Goal: Information Seeking & Learning: Understand process/instructions

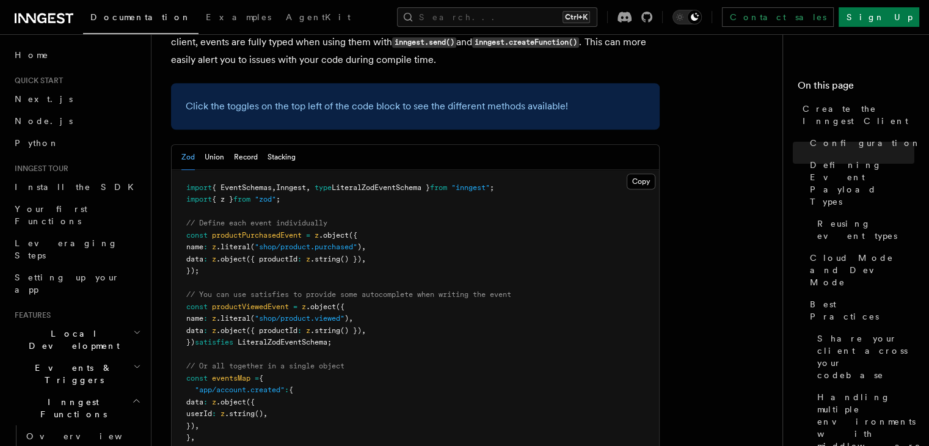
scroll to position [1176, 0]
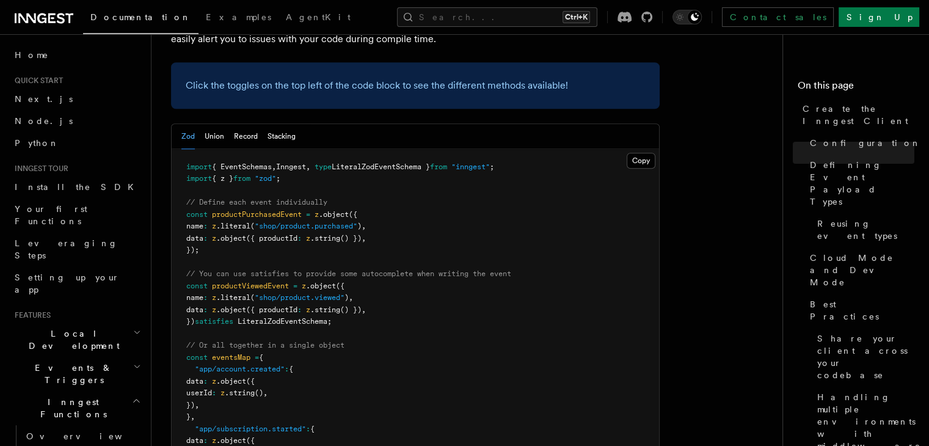
click at [241, 353] on span "eventsMap" at bounding box center [231, 357] width 38 height 9
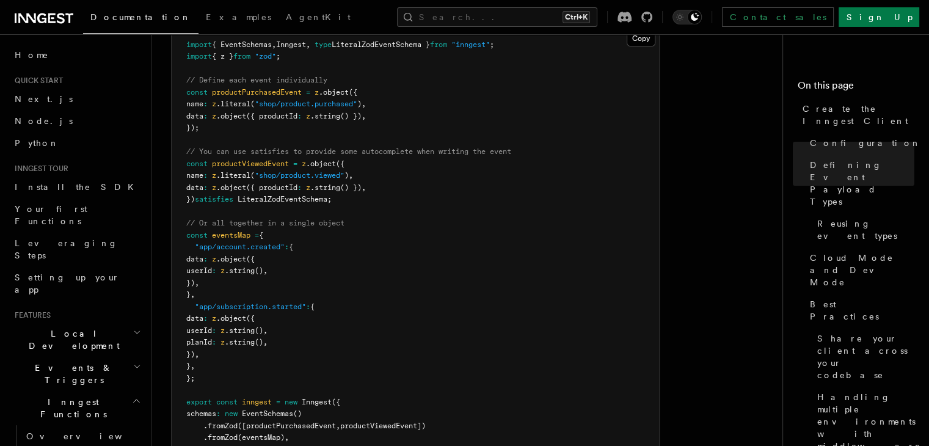
click at [216, 409] on span "schemas" at bounding box center [201, 413] width 30 height 9
click at [257, 279] on pre "import { EventSchemas , Inngest , type LiteralZodEventSchema } from "inngest" ;…" at bounding box center [416, 248] width 488 height 442
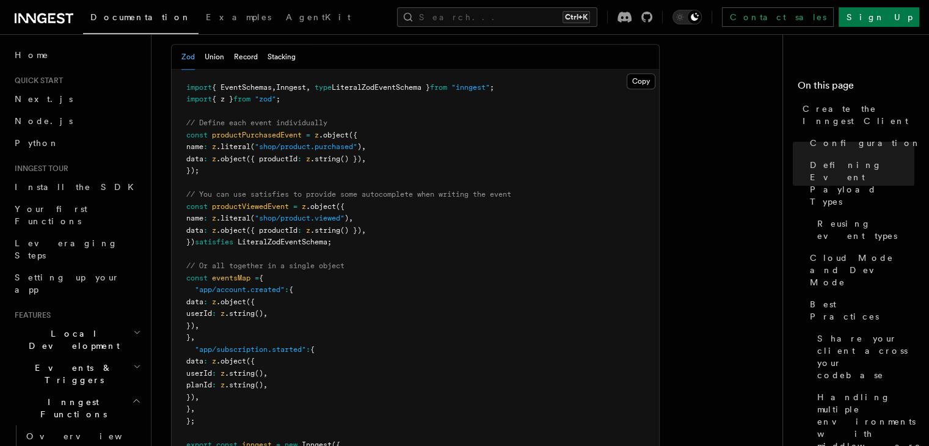
scroll to position [1237, 0]
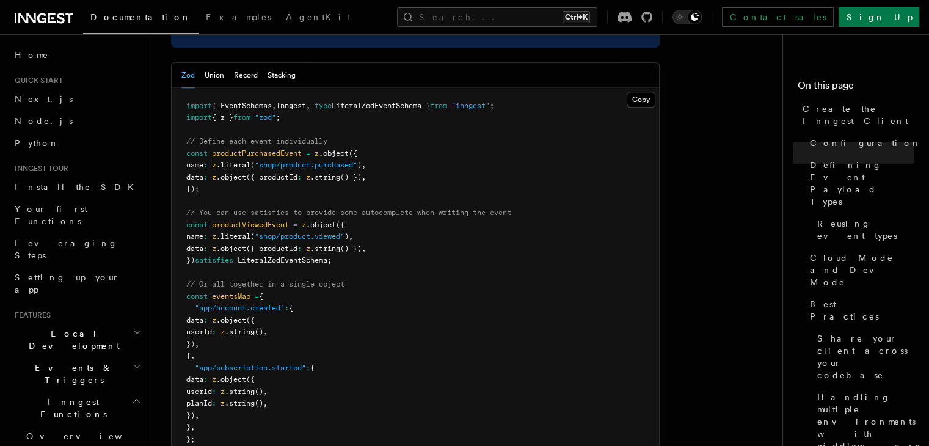
click at [255, 149] on span "productPurchasedEvent" at bounding box center [257, 153] width 90 height 9
click at [260, 221] on span "productViewedEvent" at bounding box center [250, 225] width 77 height 9
click at [233, 292] on span "eventsMap" at bounding box center [231, 296] width 38 height 9
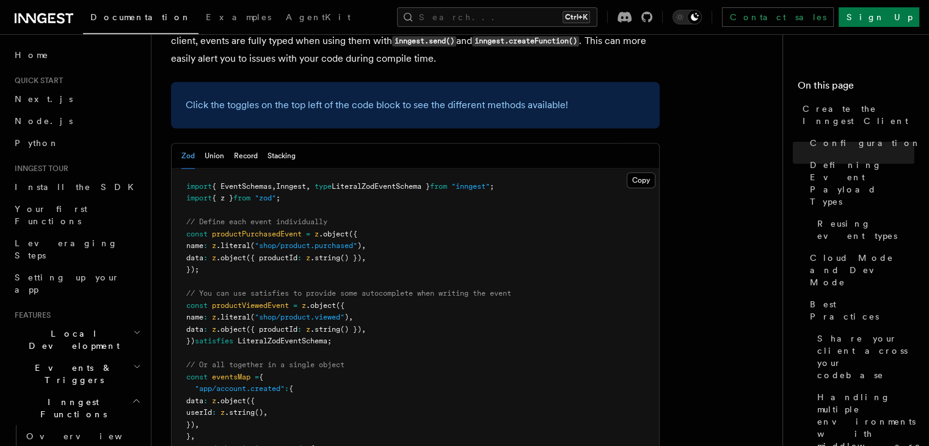
scroll to position [1176, 0]
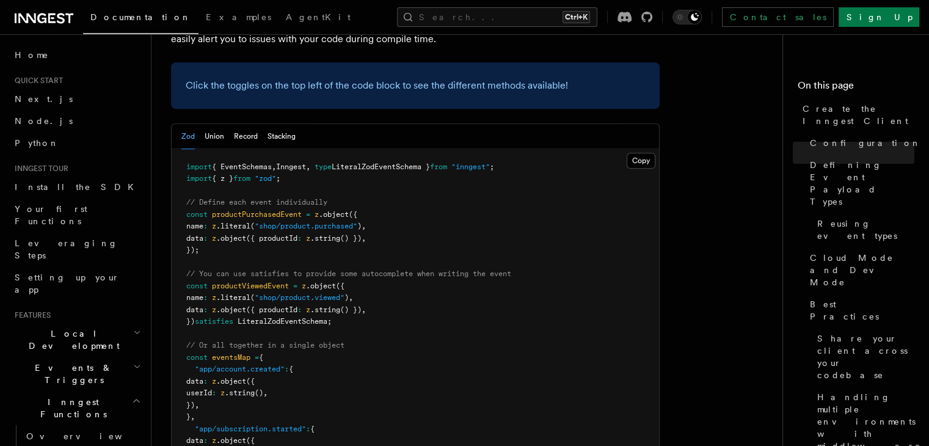
click at [237, 210] on span "productPurchasedEvent" at bounding box center [257, 214] width 90 height 9
copy span "productPurchasedEvent"
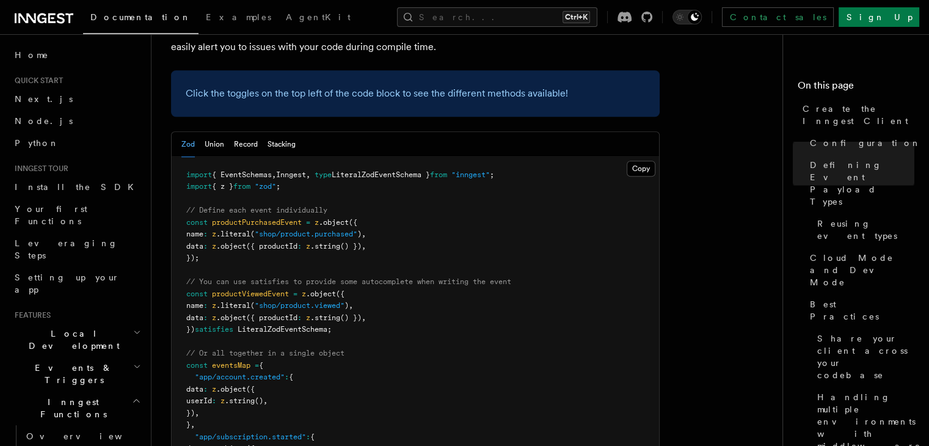
scroll to position [1164, 0]
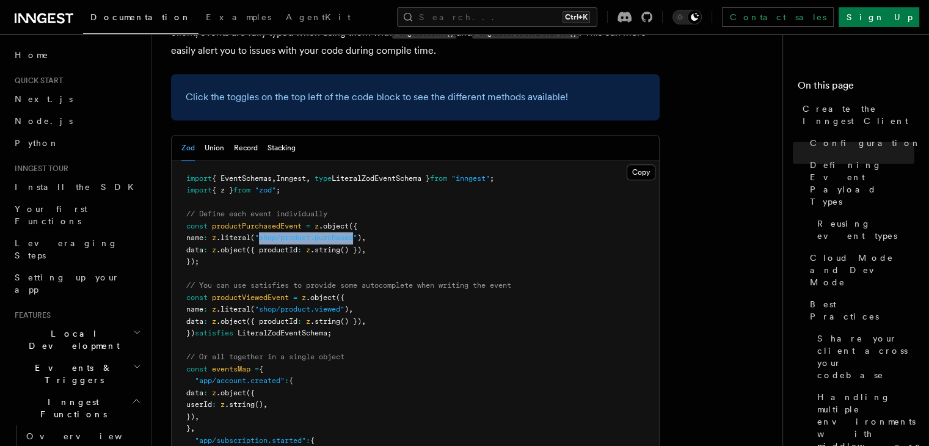
drag, startPoint x: 270, startPoint y: 143, endPoint x: 366, endPoint y: 145, distance: 95.9
click at [357, 233] on span ""shop/product.purchased"" at bounding box center [306, 237] width 103 height 9
click at [206, 136] on button "Union" at bounding box center [215, 148] width 20 height 25
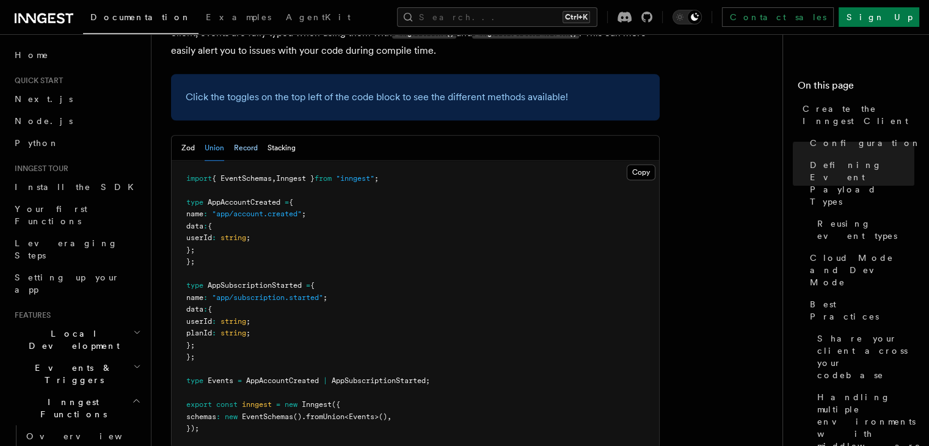
click at [250, 136] on button "Record" at bounding box center [246, 148] width 24 height 25
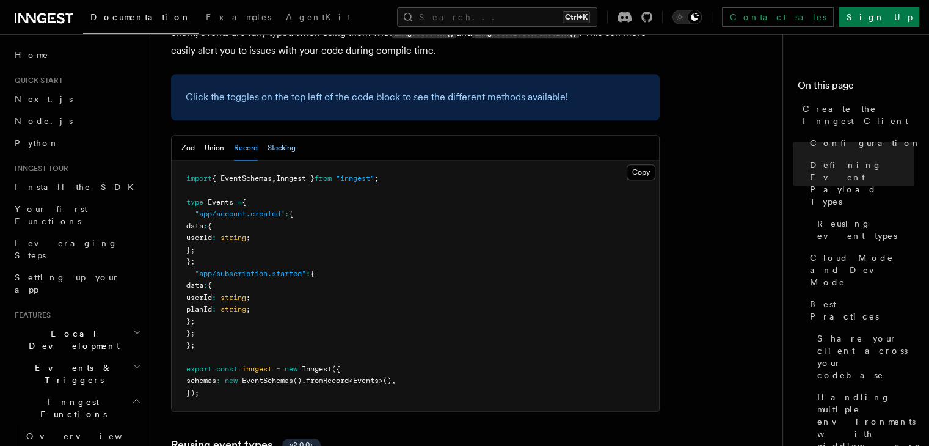
click at [279, 136] on button "Stacking" at bounding box center [282, 148] width 28 height 25
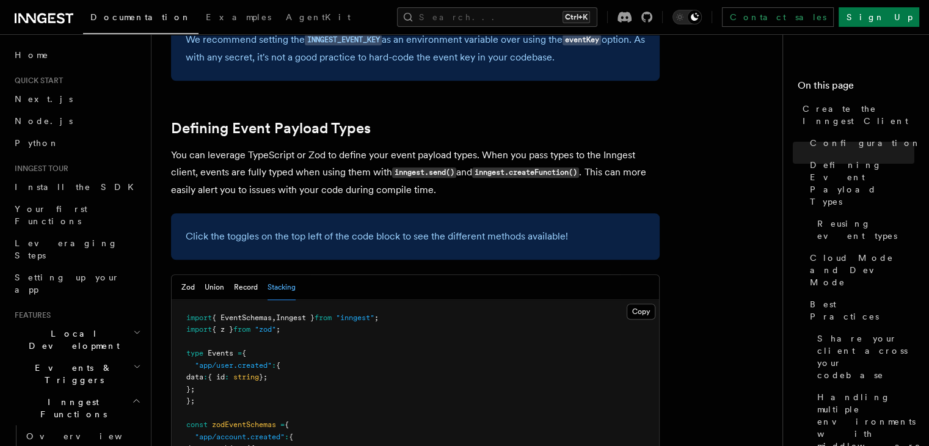
scroll to position [1103, 0]
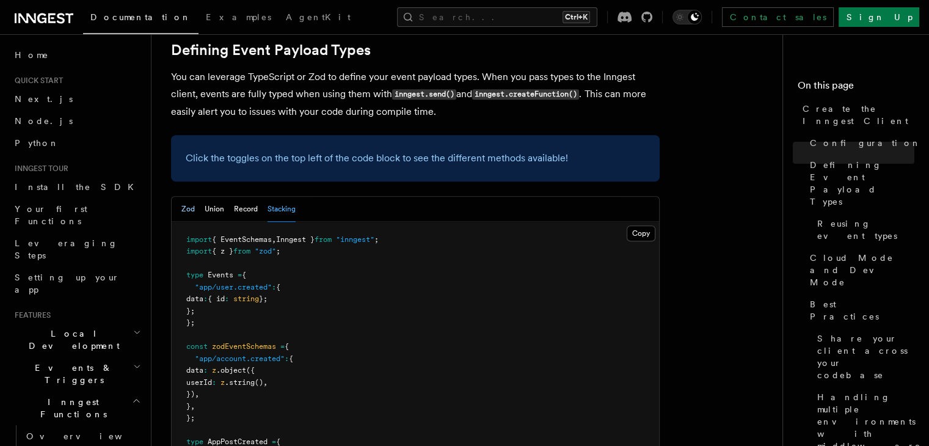
click at [186, 197] on button "Zod" at bounding box center [187, 209] width 13 height 25
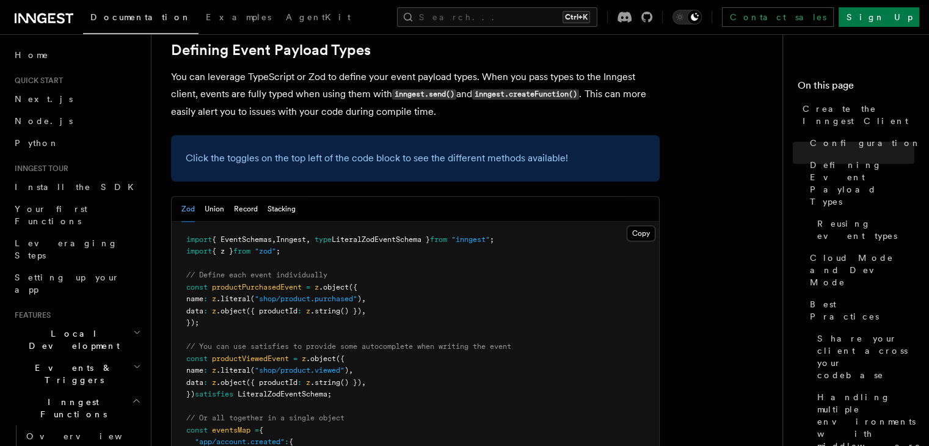
scroll to position [1164, 0]
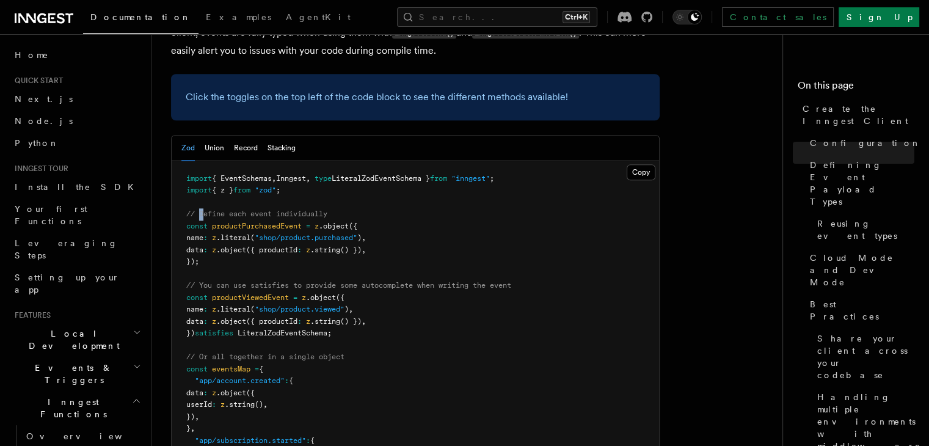
click at [202, 161] on pre "import { EventSchemas , Inngest , type LiteralZodEventSchema } from "inngest" ;…" at bounding box center [416, 382] width 488 height 442
drag, startPoint x: 252, startPoint y: 115, endPoint x: 216, endPoint y: 120, distance: 36.4
click at [246, 161] on pre "import { EventSchemas , Inngest , type LiteralZodEventSchema } from "inngest" ;…" at bounding box center [416, 382] width 488 height 442
drag, startPoint x: 198, startPoint y: 120, endPoint x: 386, endPoint y: 124, distance: 188.2
click at [359, 161] on pre "import { EventSchemas , Inngest , type LiteralZodEventSchema } from "inngest" ;…" at bounding box center [416, 382] width 488 height 442
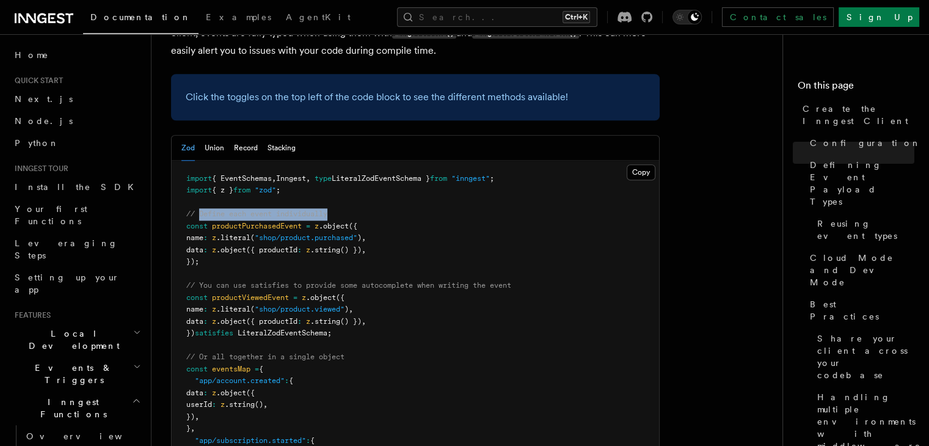
copy span "Define each event individually"
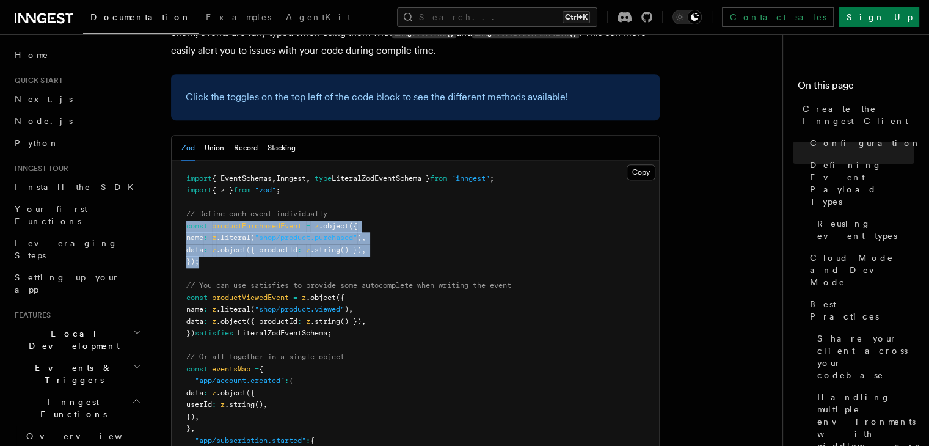
drag, startPoint x: 202, startPoint y: 171, endPoint x: 170, endPoint y: 134, distance: 49.0
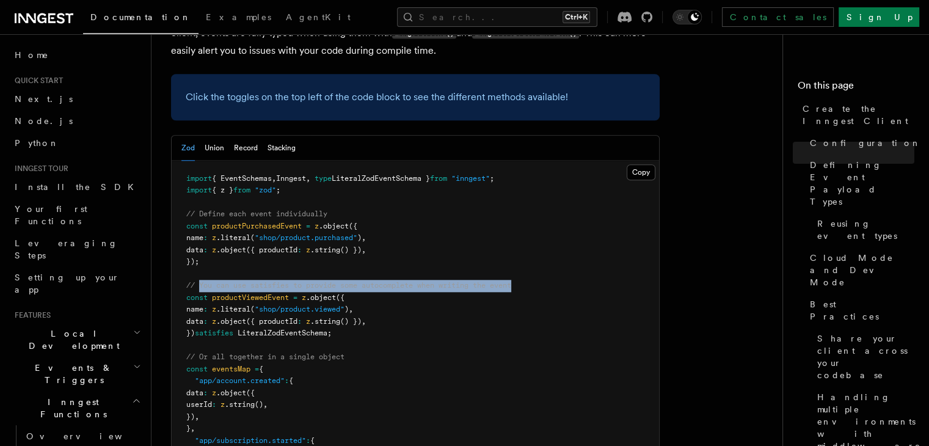
drag, startPoint x: 200, startPoint y: 188, endPoint x: 564, endPoint y: 174, distance: 364.4
click at [525, 189] on pre "import { EventSchemas , Inngest , type LiteralZodEventSchema } from "inngest" ;…" at bounding box center [416, 382] width 488 height 442
copy span "You can use satisfies to provide some autocomplete when writing the event"
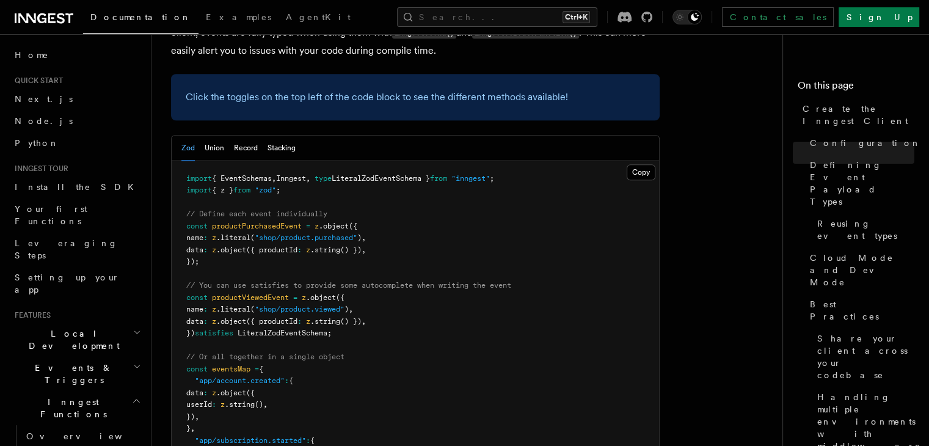
click at [260, 293] on span "productViewedEvent" at bounding box center [250, 297] width 77 height 9
drag, startPoint x: 328, startPoint y: 217, endPoint x: 353, endPoint y: 213, distance: 25.3
click at [345, 305] on span ""shop/product.viewed"" at bounding box center [300, 309] width 90 height 9
click at [292, 317] on span "({ productId" at bounding box center [271, 321] width 51 height 9
click at [279, 329] on span "LiteralZodEventSchema" at bounding box center [283, 333] width 90 height 9
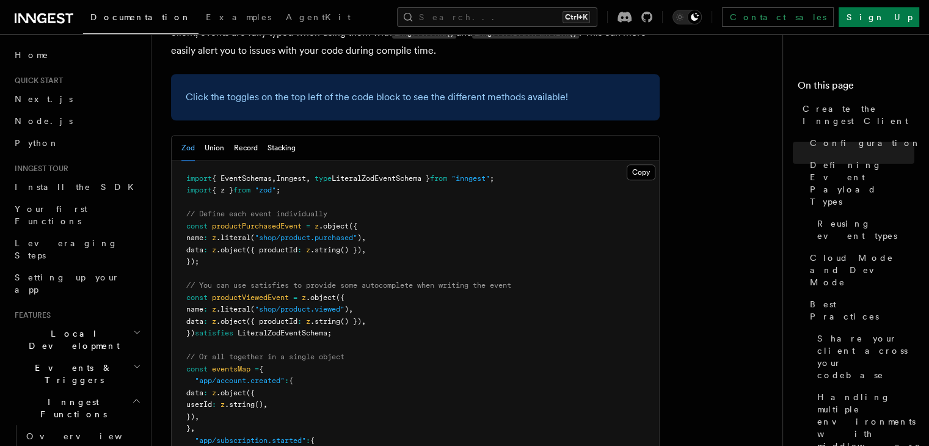
click at [244, 293] on span "productViewedEvent" at bounding box center [250, 297] width 77 height 9
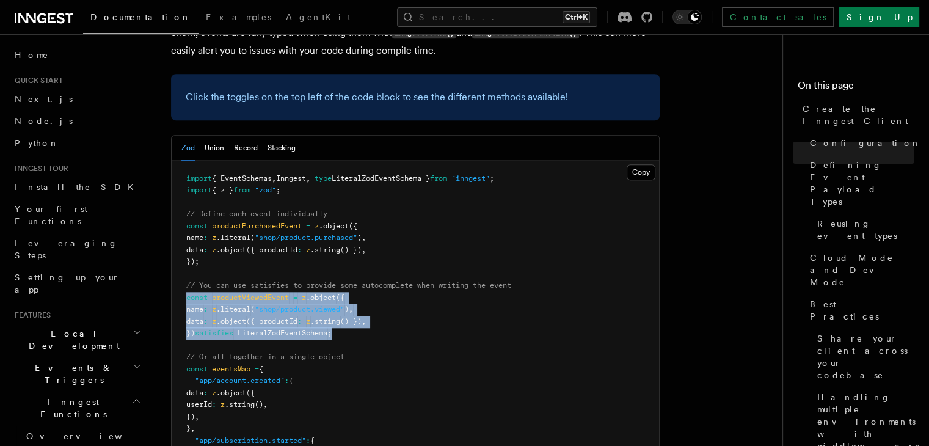
drag, startPoint x: 364, startPoint y: 238, endPoint x: 203, endPoint y: 219, distance: 161.7
copy code "const productViewedEvent = z .object ({ name : z .literal ( "shop/product.viewe…"
click at [406, 236] on pre "import { EventSchemas , Inngest , type LiteralZodEventSchema } from "inngest" ;…" at bounding box center [416, 382] width 488 height 442
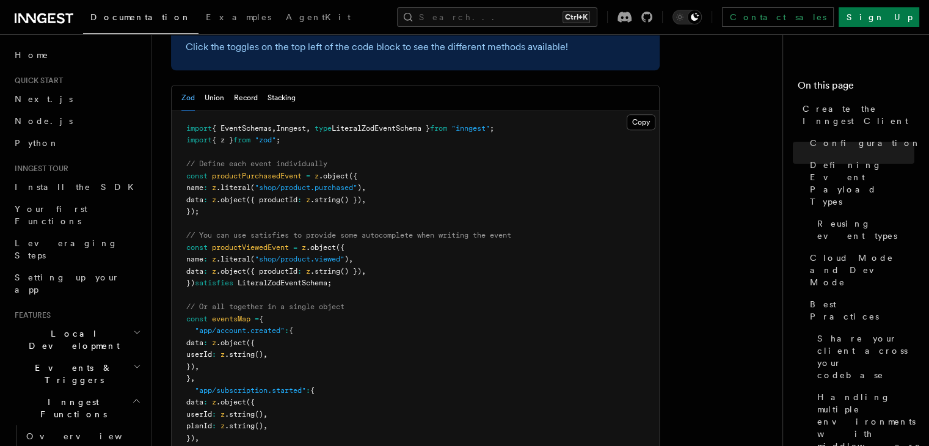
scroll to position [1226, 0]
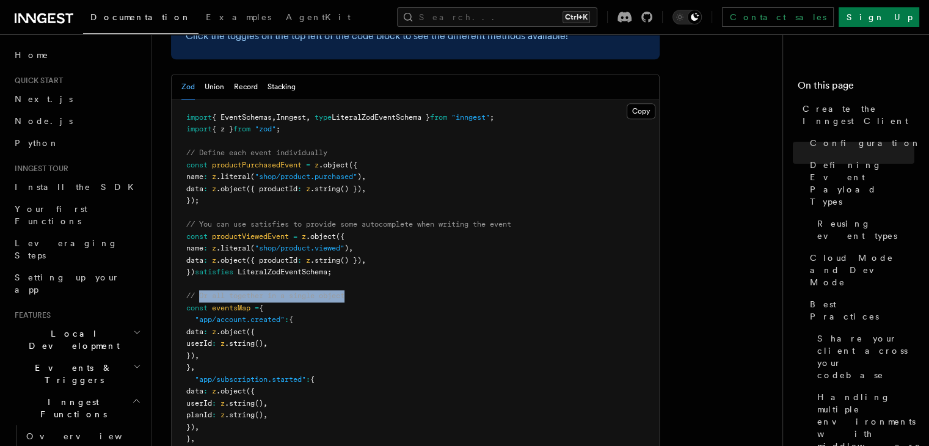
drag, startPoint x: 210, startPoint y: 202, endPoint x: 356, endPoint y: 199, distance: 146.0
click at [356, 199] on pre "import { EventSchemas , Inngest , type LiteralZodEventSchema } from "inngest" ;…" at bounding box center [416, 321] width 488 height 442
copy span "Or all together in a single object"
click at [239, 315] on span ""app/account.created"" at bounding box center [240, 319] width 90 height 9
click at [235, 304] on span "eventsMap" at bounding box center [231, 308] width 38 height 9
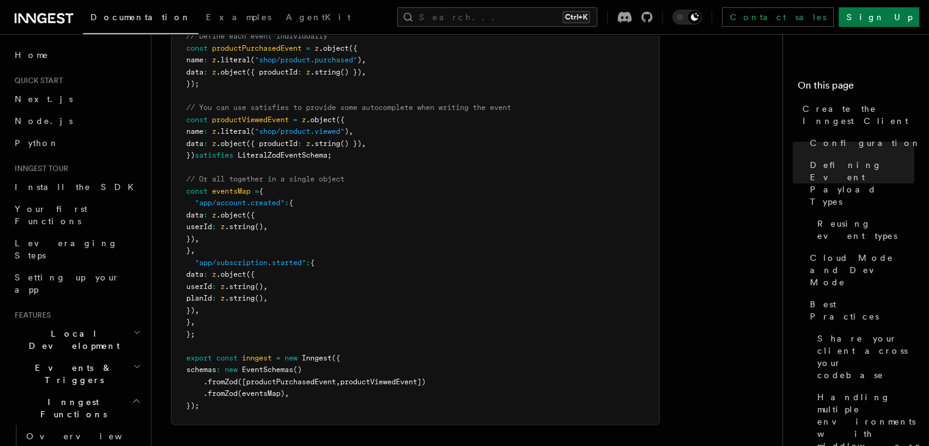
scroll to position [1348, 0]
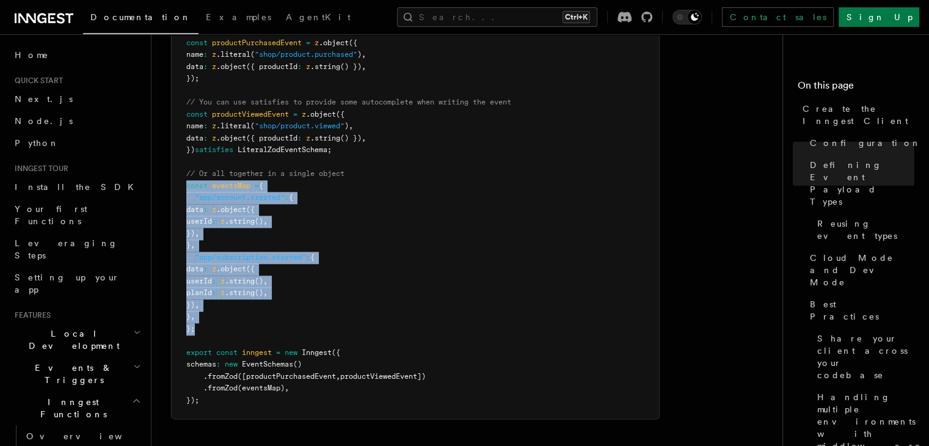
drag, startPoint x: 183, startPoint y: 196, endPoint x: 186, endPoint y: 97, distance: 99.0
click at [186, 97] on pre "import { EventSchemas , Inngest , type LiteralZodEventSchema } from "inngest" ;…" at bounding box center [416, 198] width 488 height 442
copy code "const eventsMap = { "app/account.created" : { data : z .object ({ userId : z .s…"
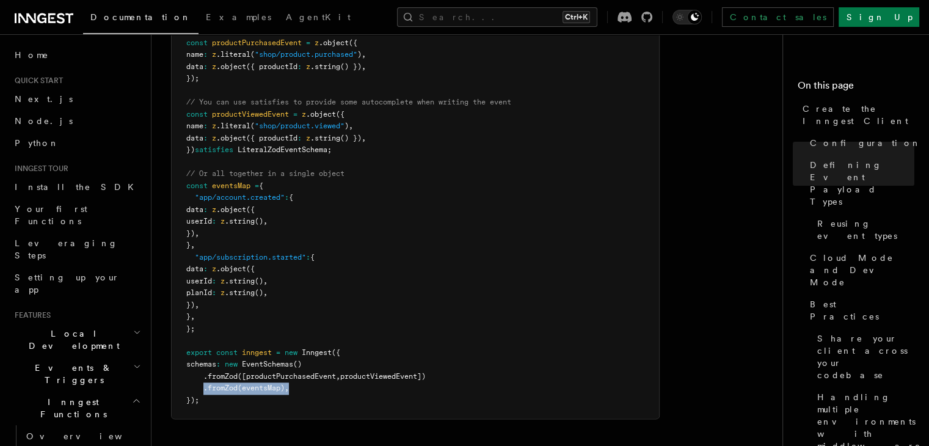
drag, startPoint x: 203, startPoint y: 294, endPoint x: 298, endPoint y: 295, distance: 94.7
click at [298, 295] on pre "import { EventSchemas , Inngest , type LiteralZodEventSchema } from "inngest" ;…" at bounding box center [416, 198] width 488 height 442
copy span ".fromZod (eventsMap) ,"
click at [345, 252] on pre "import { EventSchemas , Inngest , type LiteralZodEventSchema } from "inngest" ;…" at bounding box center [416, 198] width 488 height 442
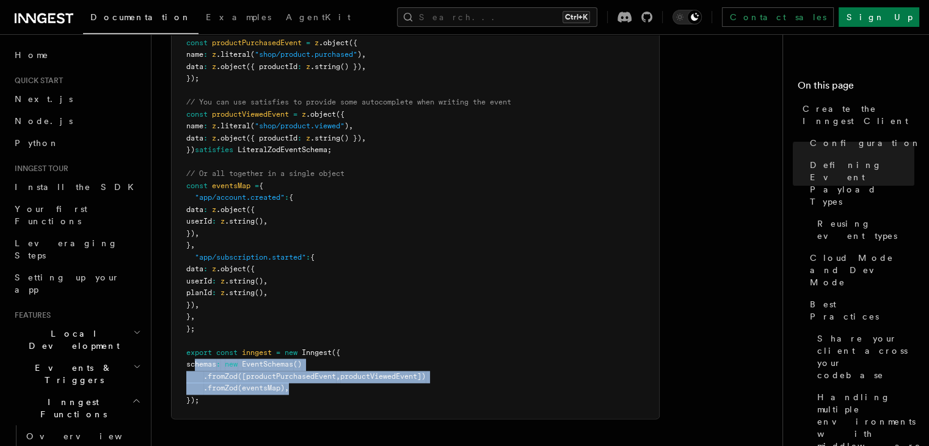
drag, startPoint x: 297, startPoint y: 294, endPoint x: 194, endPoint y: 276, distance: 104.2
click at [194, 276] on pre "import { EventSchemas , Inngest , type LiteralZodEventSchema } from "inngest" ;…" at bounding box center [416, 198] width 488 height 442
copy code "schemas : new EventSchemas () .fromZod ([productPurchasedEvent , productViewedE…"
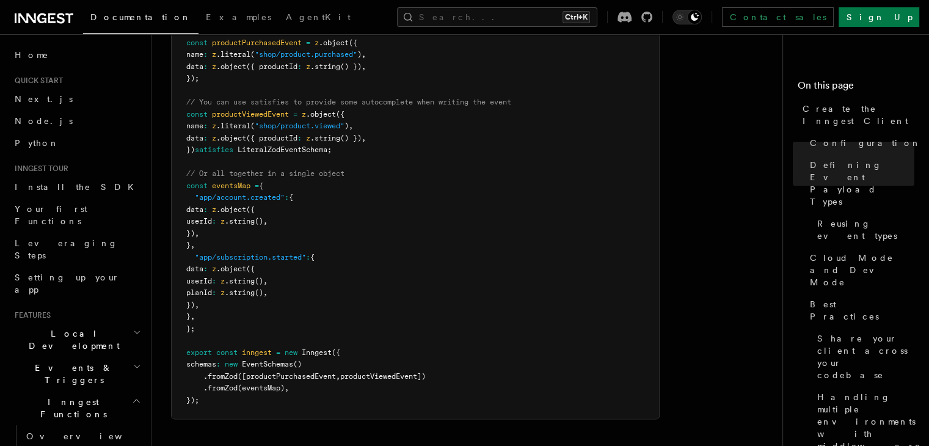
click at [514, 216] on pre "import { EventSchemas , Inngest , type LiteralZodEventSchema } from "inngest" ;…" at bounding box center [416, 198] width 488 height 442
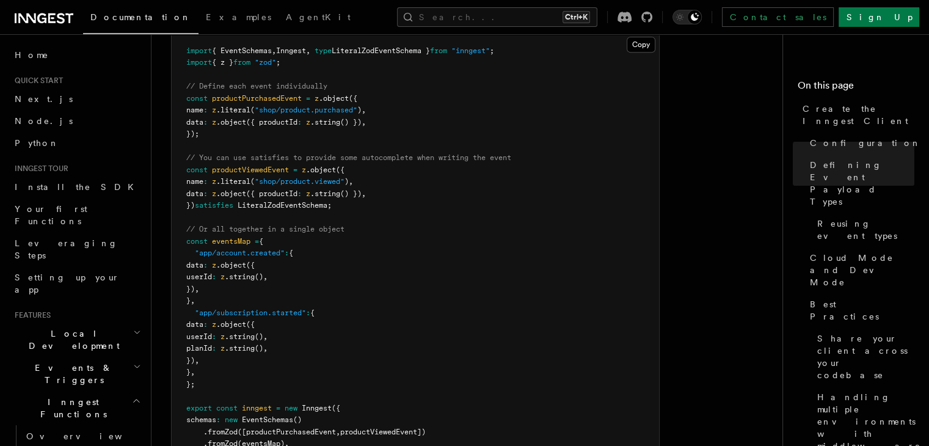
scroll to position [1287, 0]
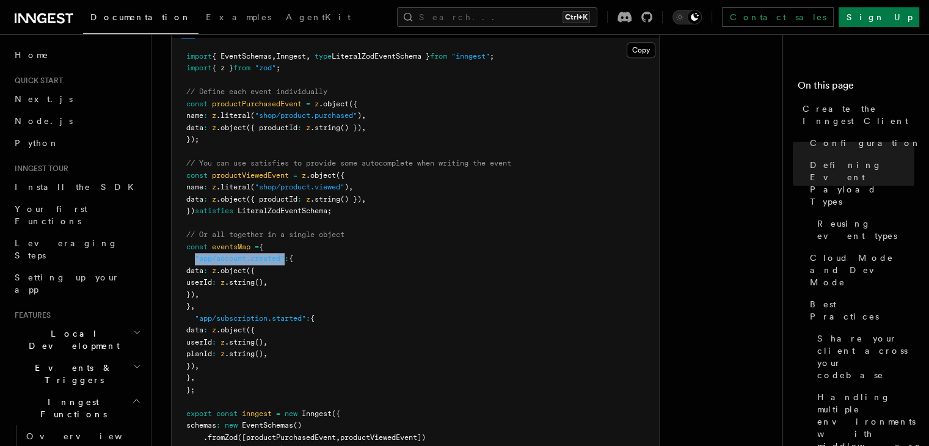
drag, startPoint x: 194, startPoint y: 164, endPoint x: 288, endPoint y: 166, distance: 94.1
click at [288, 254] on span ""app/account.created" : {" at bounding box center [239, 258] width 107 height 9
click at [316, 163] on pre "import { EventSchemas , Inngest , type LiteralZodEventSchema } from "inngest" ;…" at bounding box center [416, 259] width 488 height 442
drag, startPoint x: 206, startPoint y: 213, endPoint x: 195, endPoint y: 165, distance: 49.4
click at [195, 165] on pre "import { EventSchemas , Inngest , type LiteralZodEventSchema } from "inngest" ;…" at bounding box center [416, 259] width 488 height 442
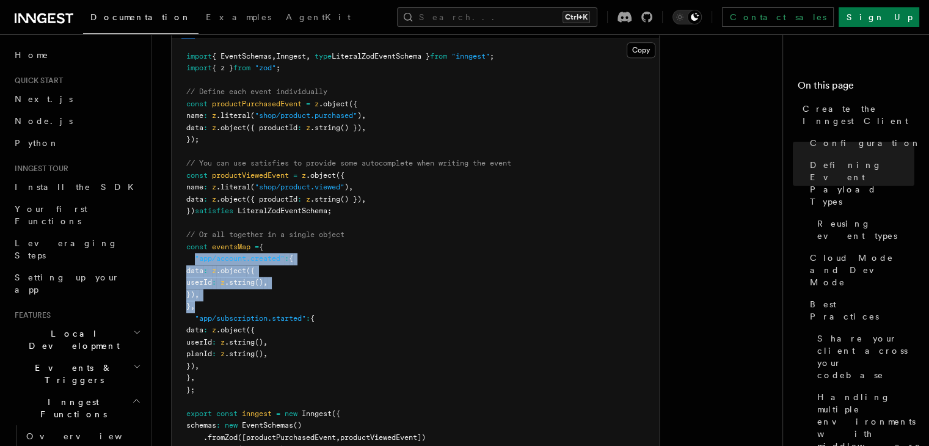
copy code ""app/account.created" : { data : z .object ({ userId : z .string () , }) , } ,"
click at [629, 131] on pre "import { EventSchemas , Inngest , type LiteralZodEventSchema } from "inngest" ;…" at bounding box center [416, 259] width 488 height 442
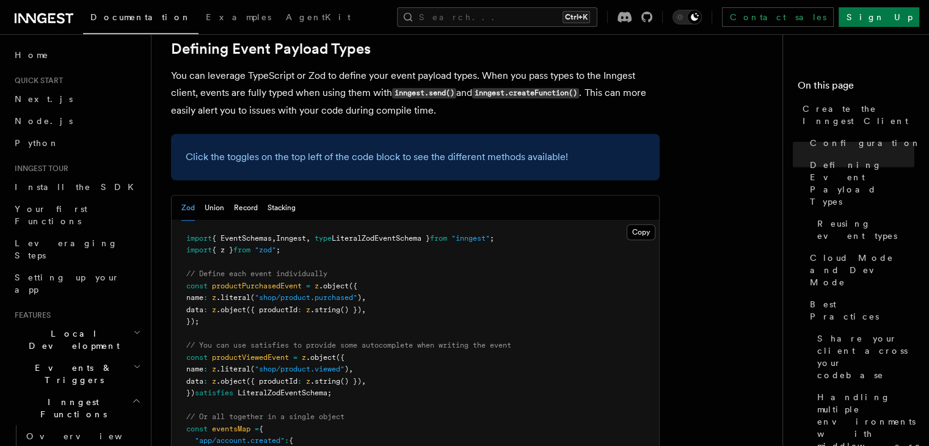
scroll to position [1103, 0]
click at [274, 283] on span "productPurchasedEvent" at bounding box center [257, 287] width 90 height 9
drag, startPoint x: 268, startPoint y: 206, endPoint x: 367, endPoint y: 203, distance: 99.0
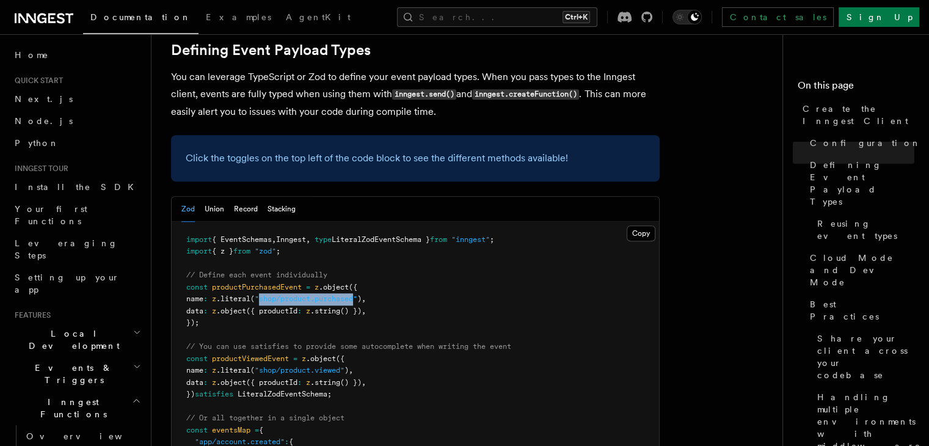
click at [357, 294] on span ""shop/product.purchased"" at bounding box center [306, 298] width 103 height 9
click at [364, 222] on pre "import { EventSchemas , Inngest , type LiteralZodEventSchema } from "inngest" ;…" at bounding box center [416, 443] width 488 height 442
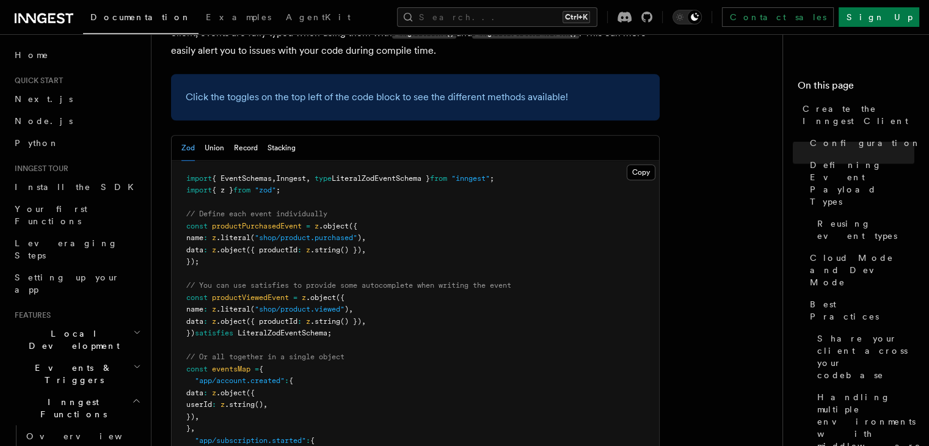
drag, startPoint x: 461, startPoint y: 215, endPoint x: 430, endPoint y: 219, distance: 31.4
click at [430, 219] on pre "import { EventSchemas , Inngest , type LiteralZodEventSchema } from "inngest" ;…" at bounding box center [416, 382] width 488 height 442
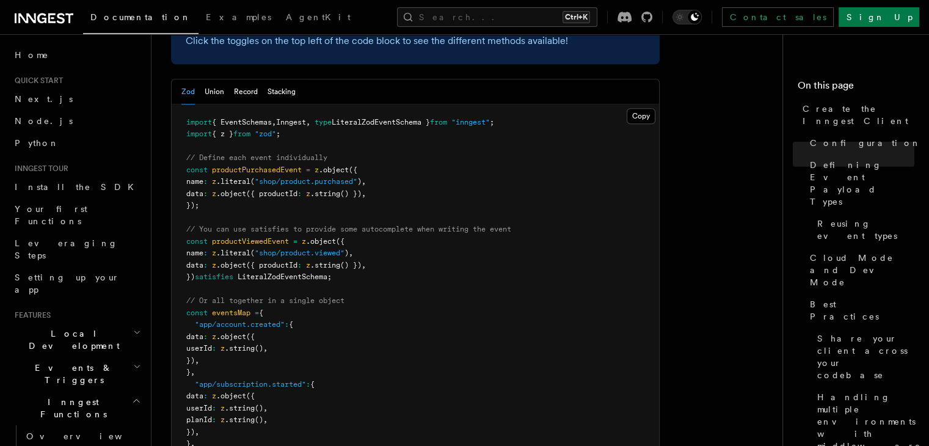
scroll to position [1287, 0]
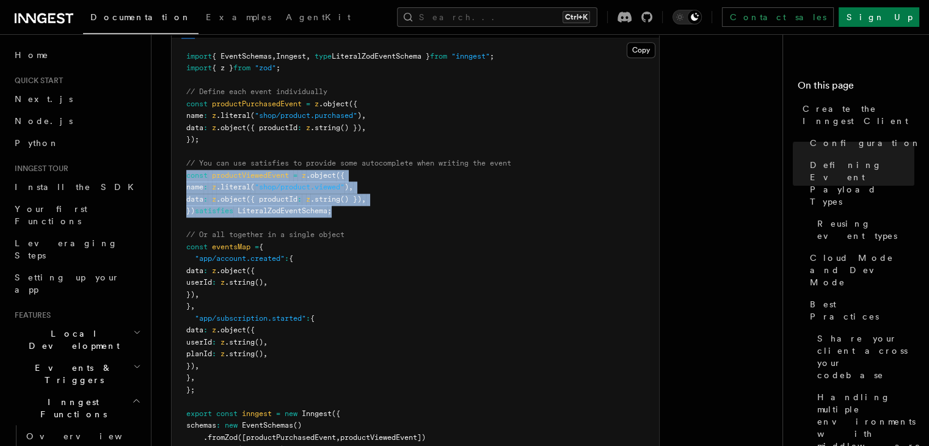
copy code "const productViewedEvent = z .object ({ name : z .literal ( "shop/product.viewe…"
drag, startPoint x: 357, startPoint y: 120, endPoint x: 172, endPoint y: 88, distance: 187.8
click at [172, 88] on pre "import { EventSchemas , Inngest , type LiteralZodEventSchema } from "inngest" ;…" at bounding box center [416, 259] width 488 height 442
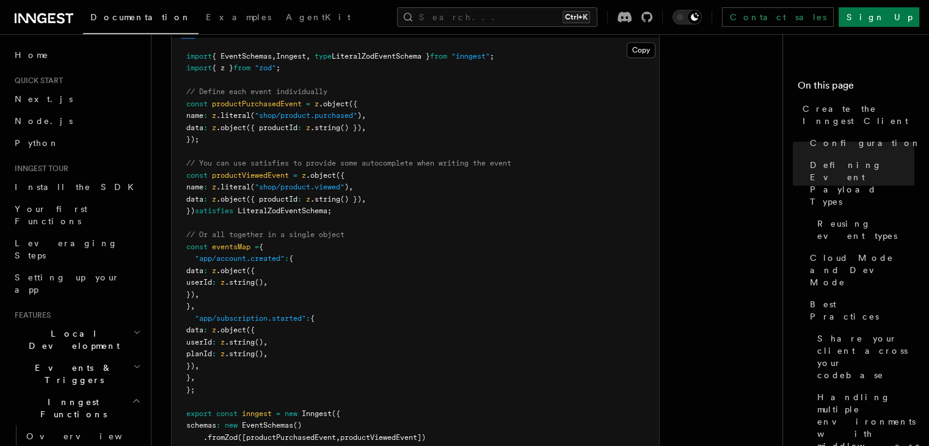
click at [454, 128] on pre "import { EventSchemas , Inngest , type LiteralZodEventSchema } from "inngest" ;…" at bounding box center [416, 259] width 488 height 442
